Goal: Task Accomplishment & Management: Manage account settings

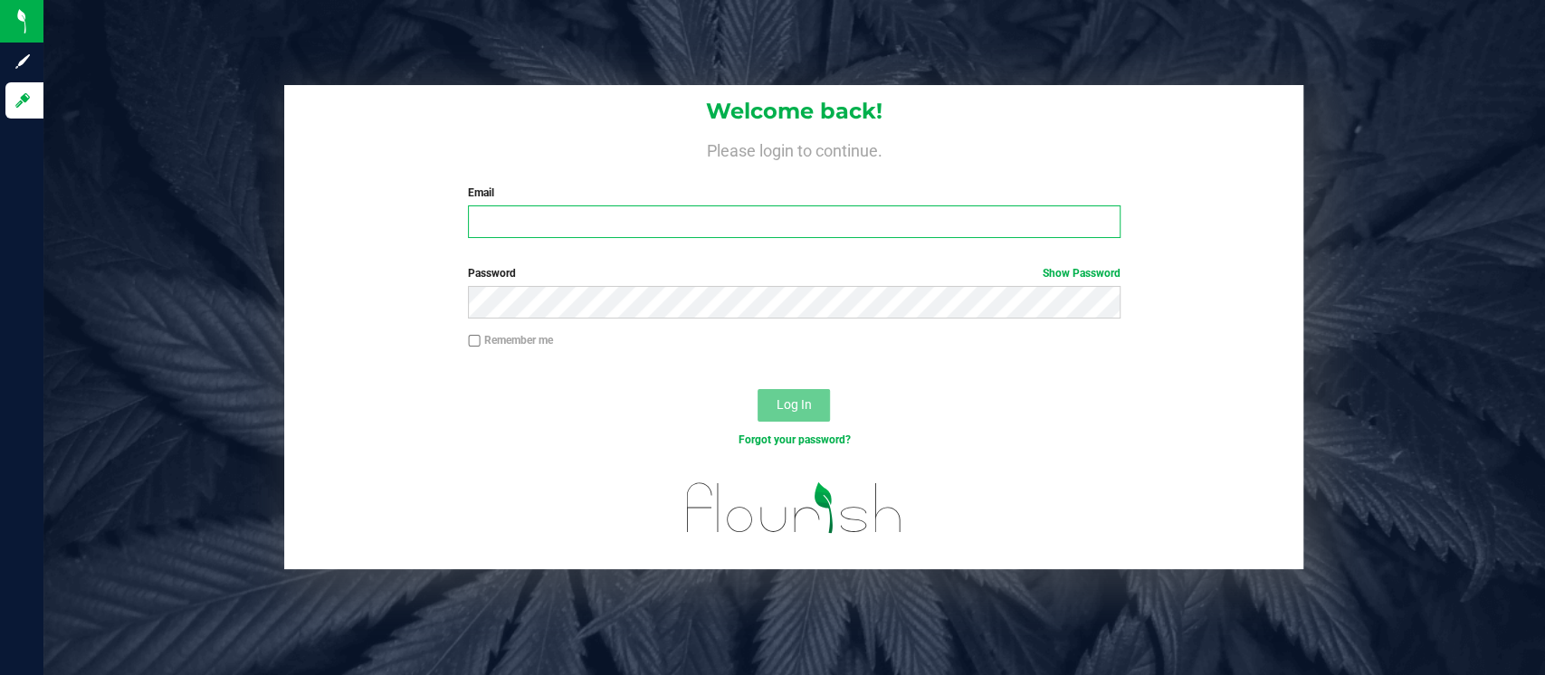
click at [490, 228] on input "Email" at bounding box center [794, 221] width 652 height 33
type input "[EMAIL_ADDRESS][DOMAIN_NAME]"
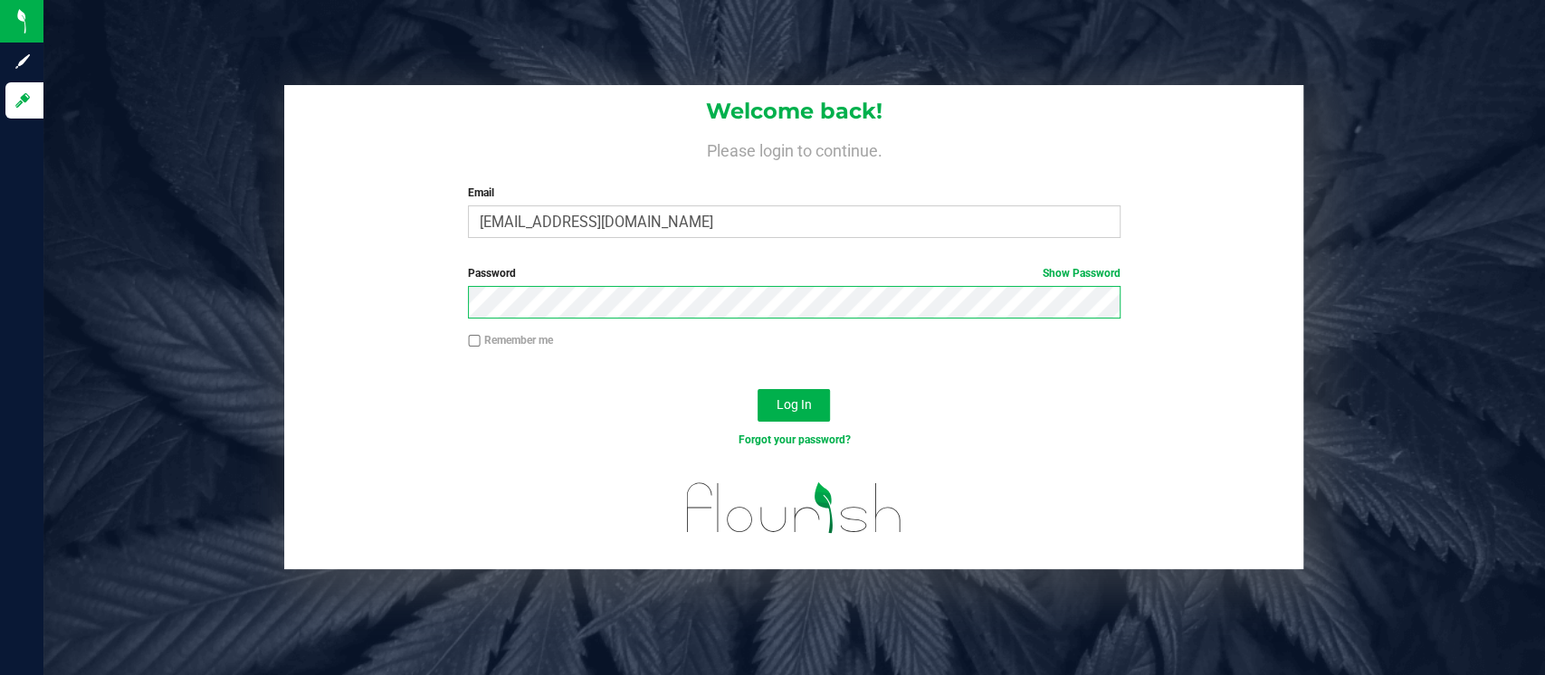
click at [757, 389] on button "Log In" at bounding box center [793, 405] width 72 height 33
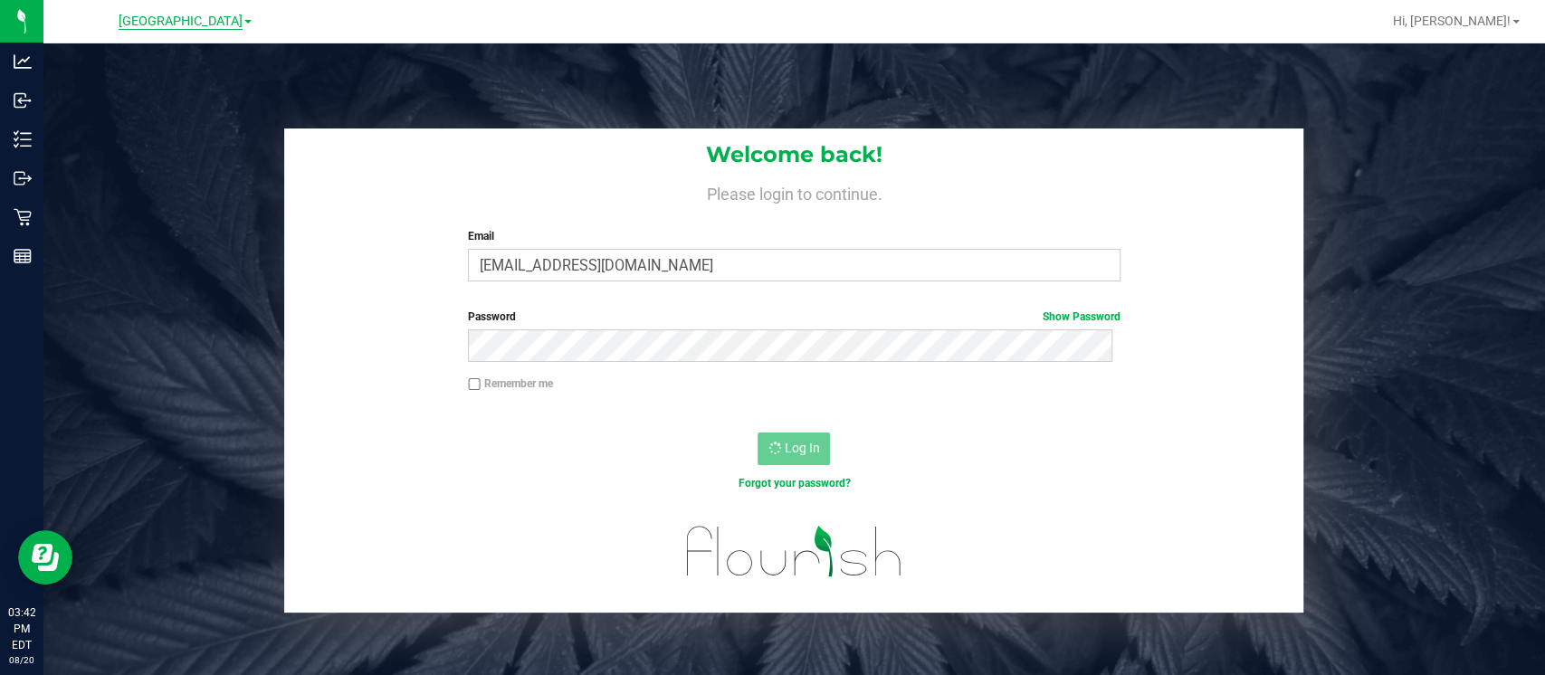
click at [179, 20] on span "[GEOGRAPHIC_DATA]" at bounding box center [181, 22] width 124 height 16
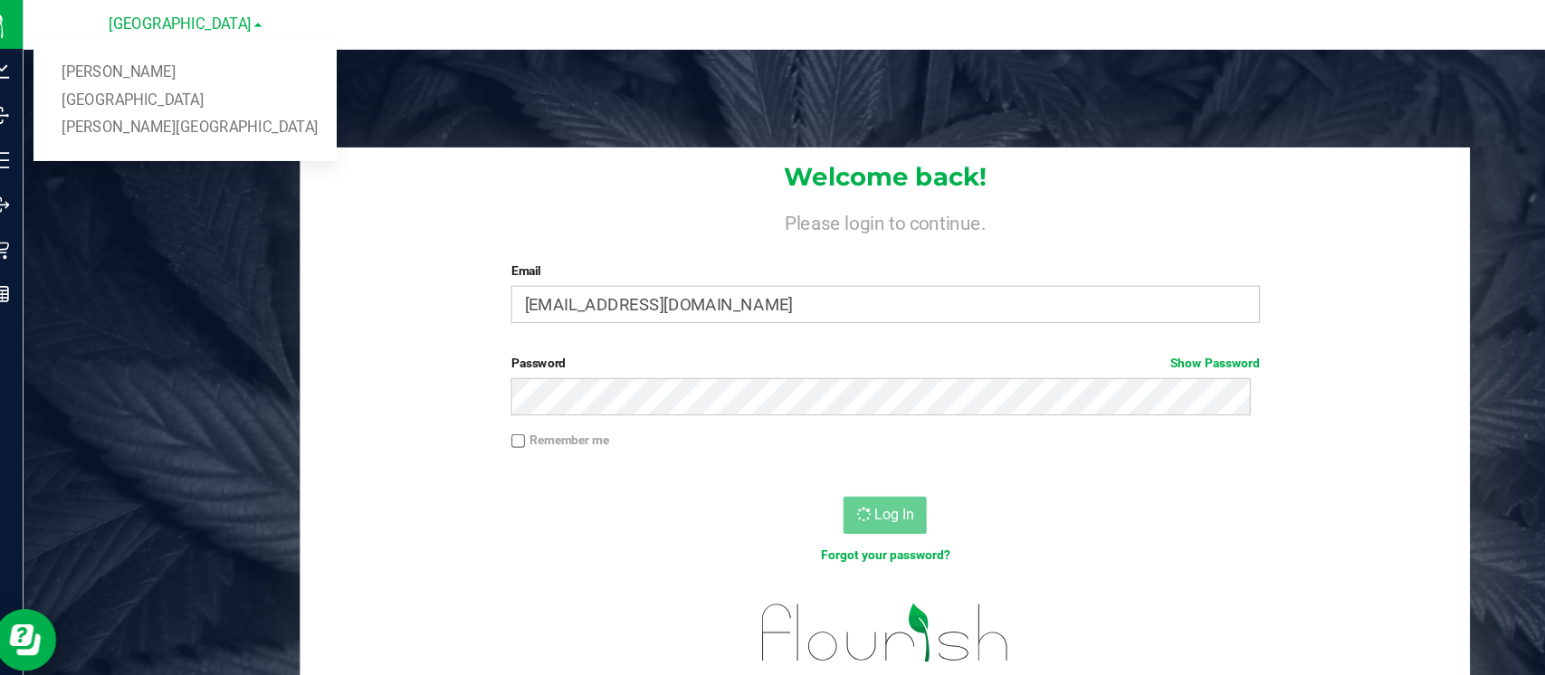
click at [507, 66] on div "Welcome back! Please login to continue. Email [EMAIL_ADDRESS][DOMAIN_NAME] Requ…" at bounding box center [793, 380] width 1501 height 675
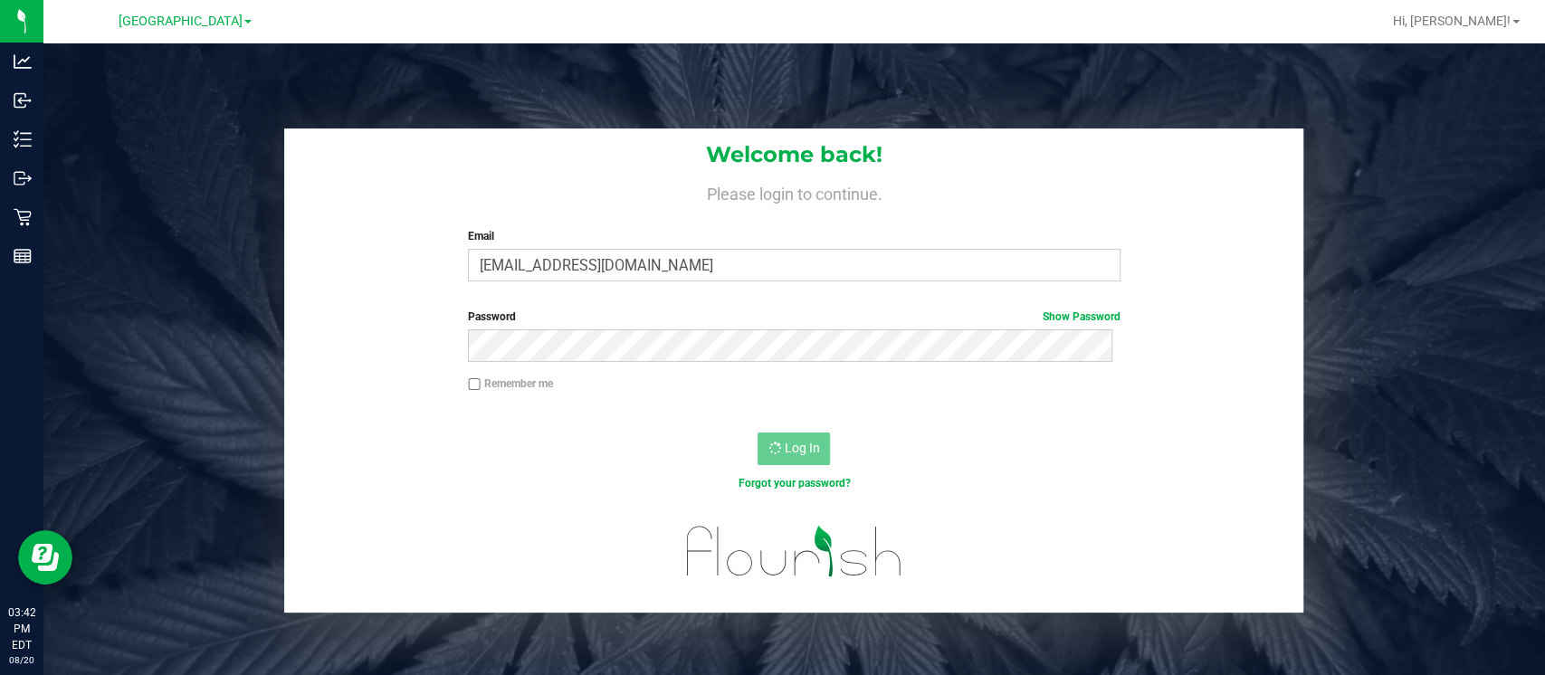
click at [195, 147] on div "Welcome back! Please login to continue. Email [EMAIL_ADDRESS][DOMAIN_NAME] Requ…" at bounding box center [794, 370] width 1528 height 485
click at [1490, 18] on span "Hi, [PERSON_NAME]!" at bounding box center [1452, 21] width 118 height 14
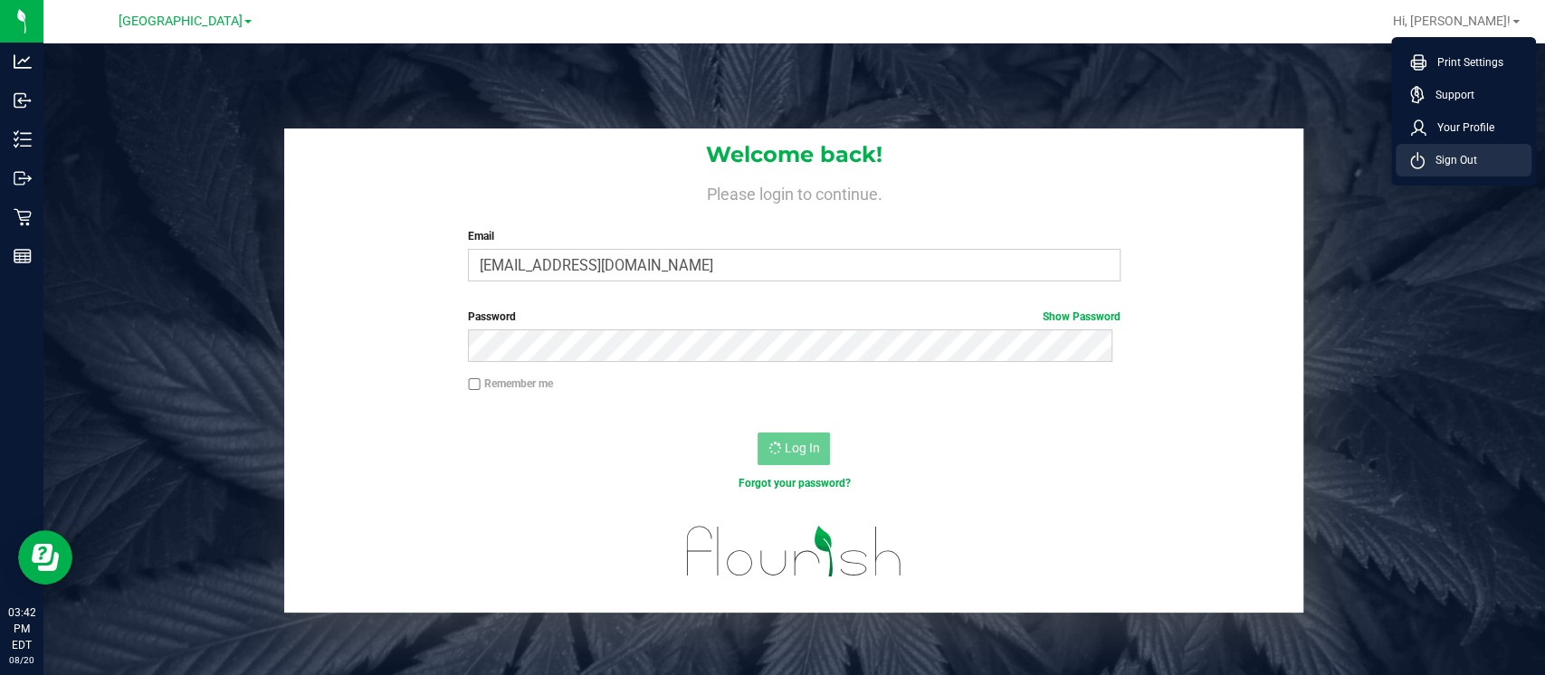
click at [1447, 163] on span "Sign Out" at bounding box center [1450, 160] width 52 height 18
